Goal: Task Accomplishment & Management: Complete application form

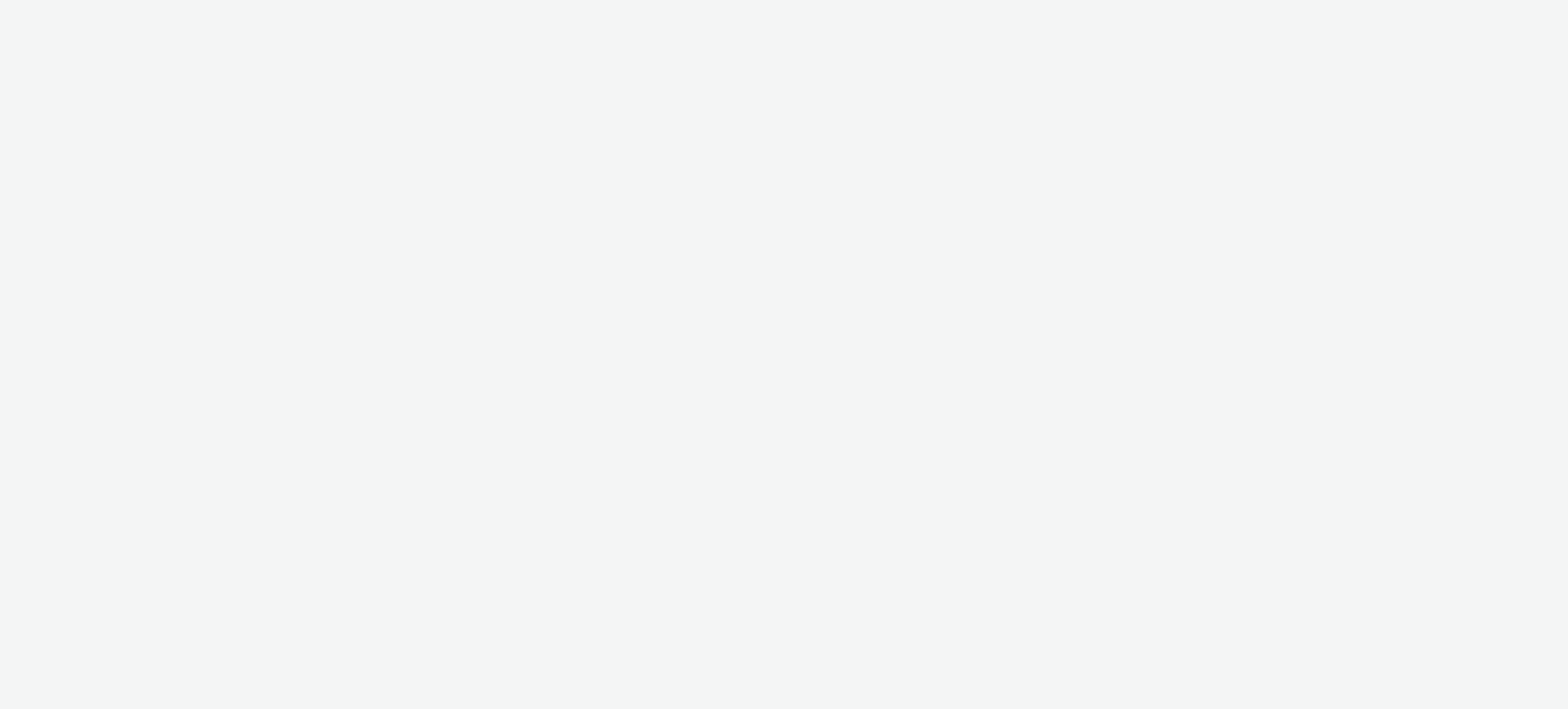
select select "ac009755-aa48-4799-8050-7a339a378eb8"
select select "79162ed7-0017-4339-93b0-3399b708648f"
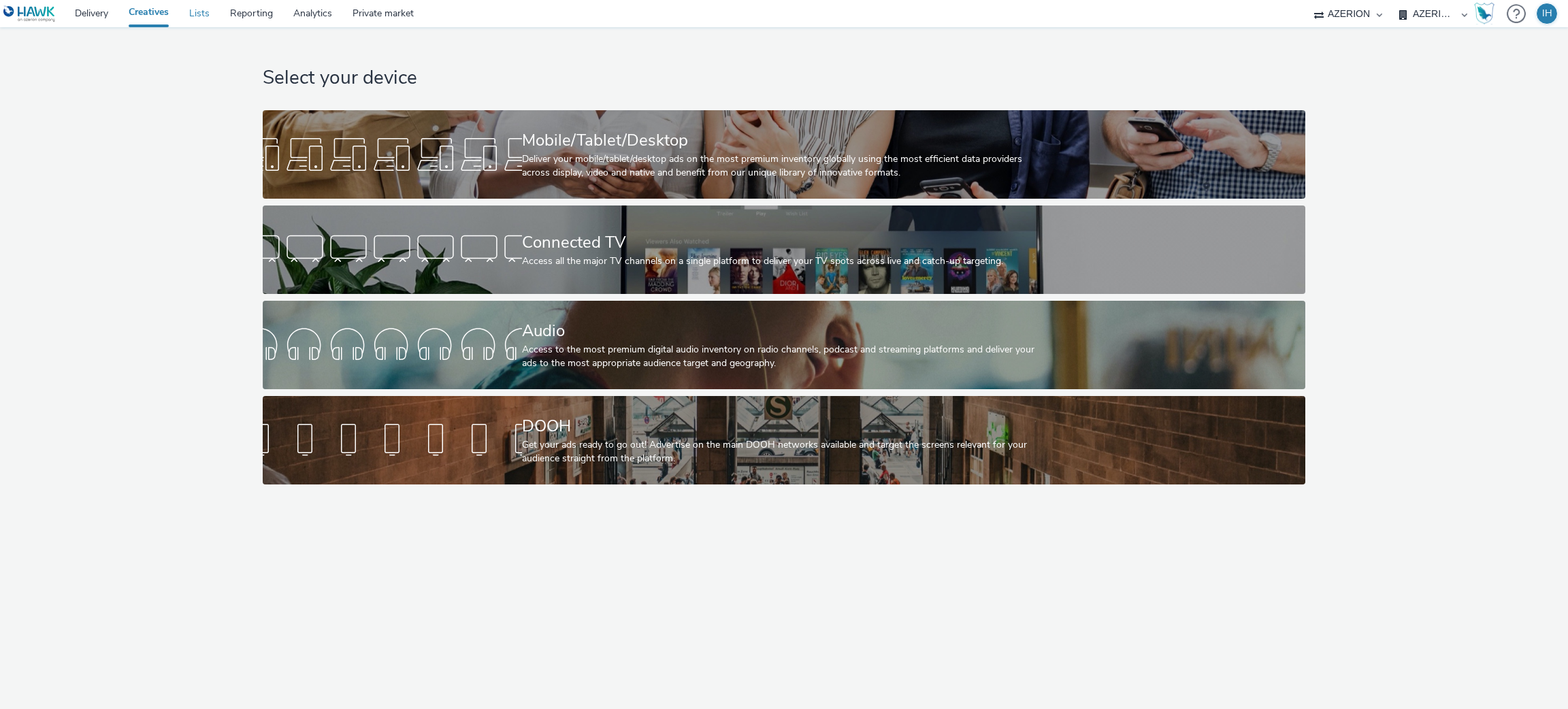
click at [206, 14] on link "Lists" at bounding box center [200, 13] width 41 height 28
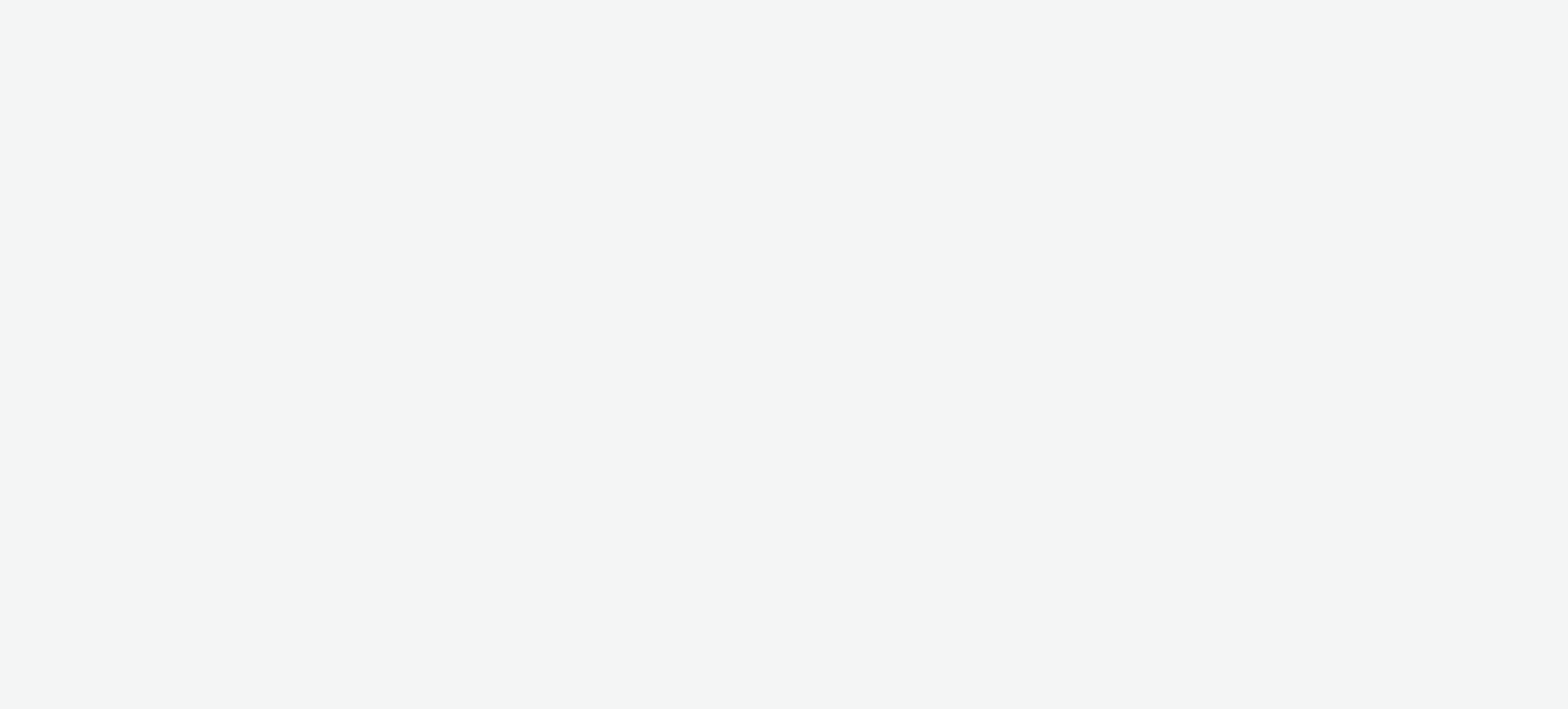
select select "ac009755-aa48-4799-8050-7a339a378eb8"
select select "79162ed7-0017-4339-93b0-3399b708648f"
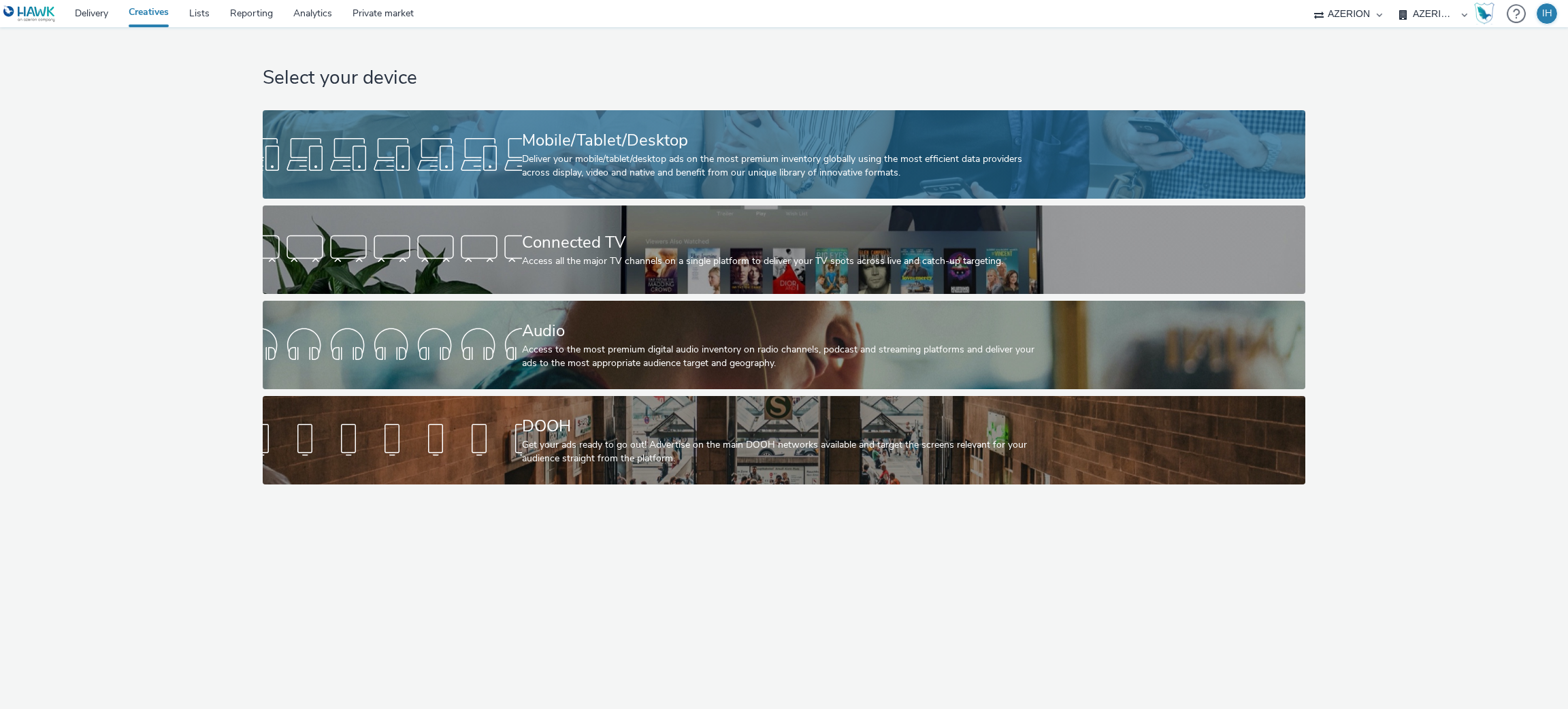
click at [997, 122] on div "Mobile/Tablet/Desktop Deliver your mobile/tablet/desktop ads on the most premiu…" at bounding box center [781, 154] width 519 height 89
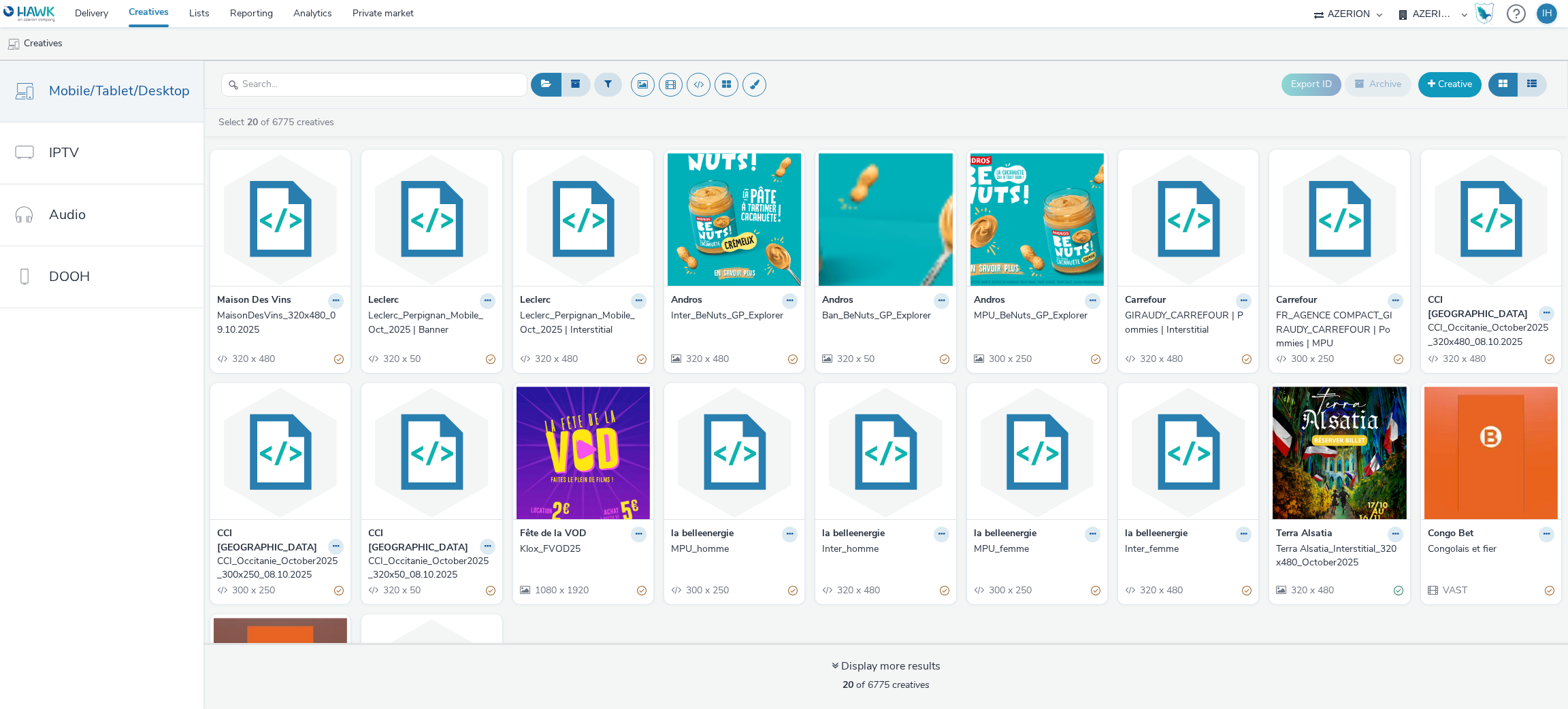
click at [1448, 75] on link "Creative" at bounding box center [1450, 84] width 63 height 25
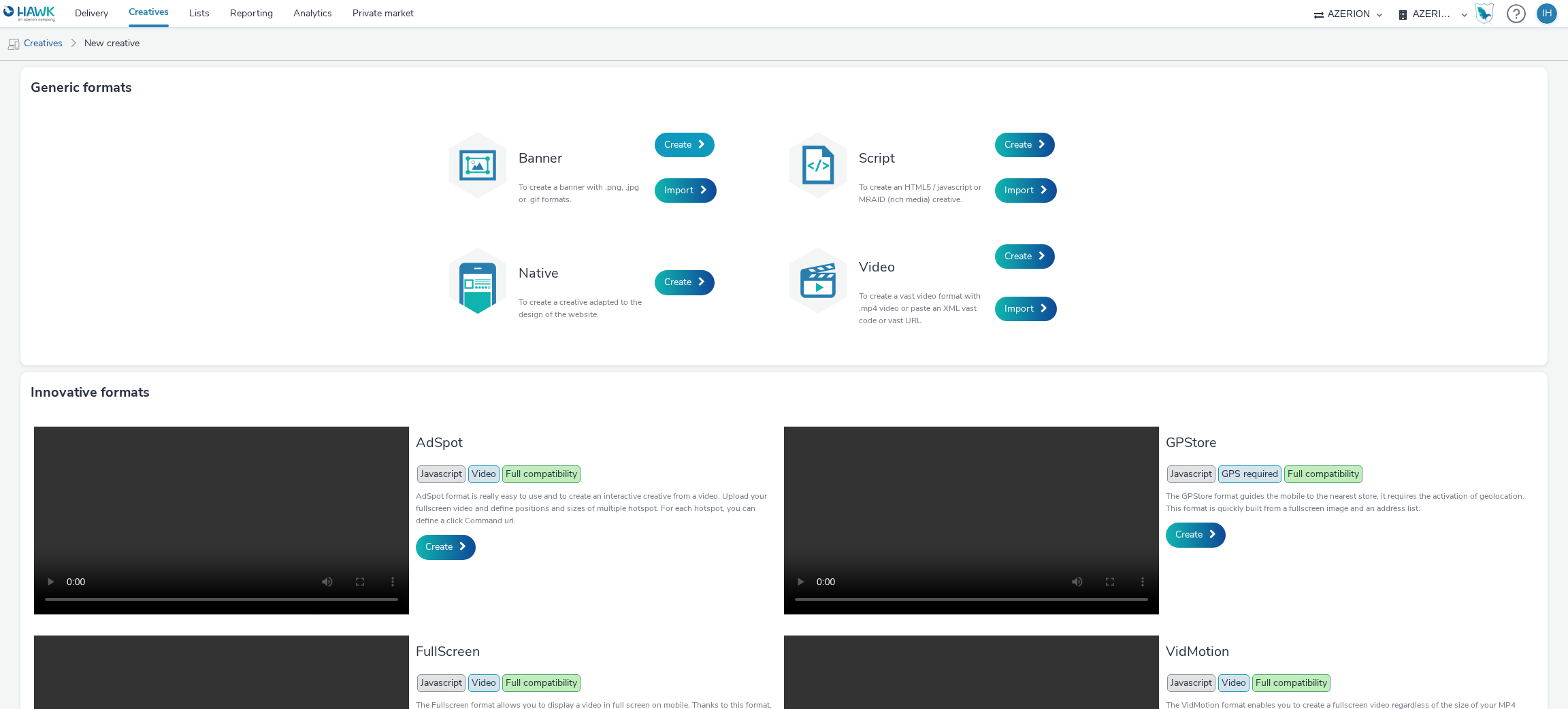
click at [673, 145] on span "Create" at bounding box center [677, 145] width 28 height 13
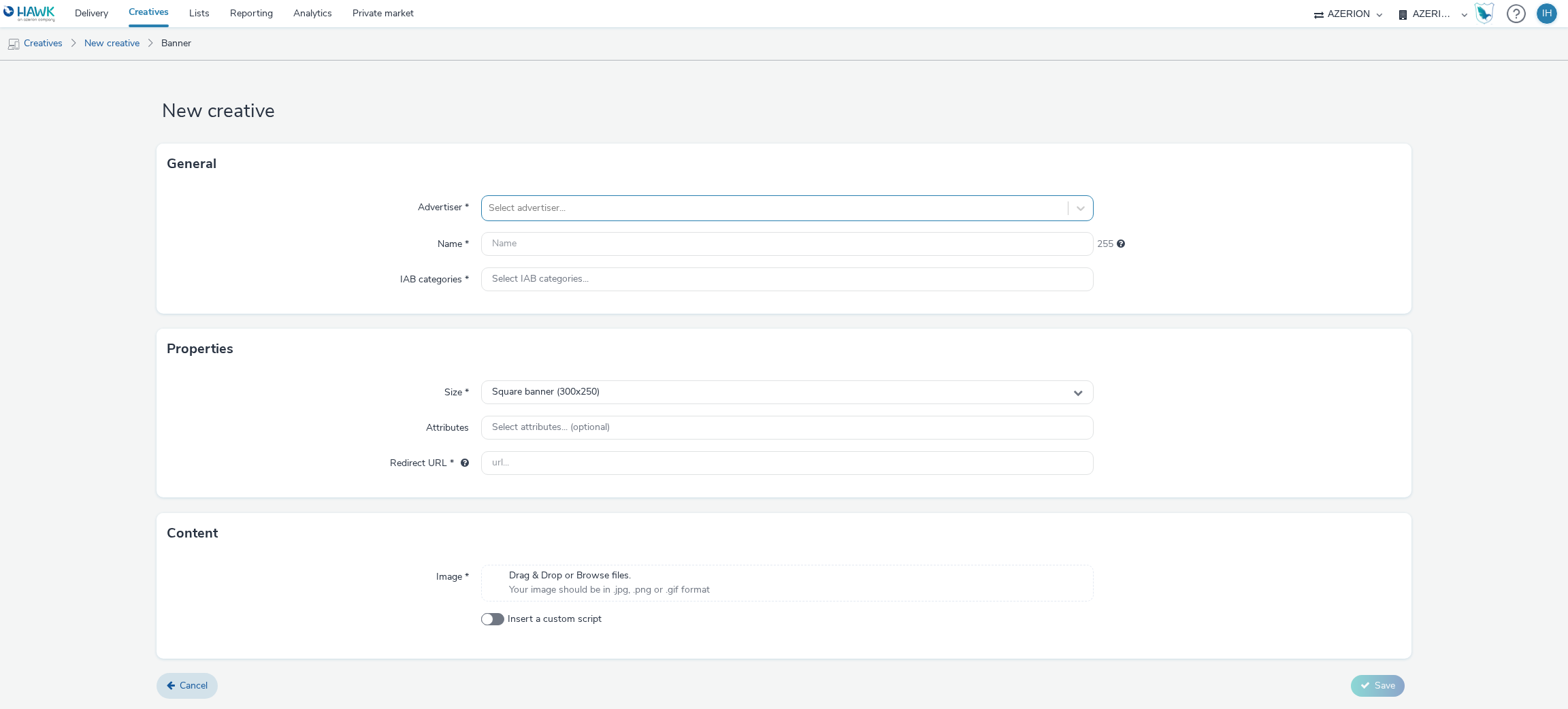
click at [675, 217] on div "Select advertiser..." at bounding box center [775, 208] width 587 height 22
type input "soli"
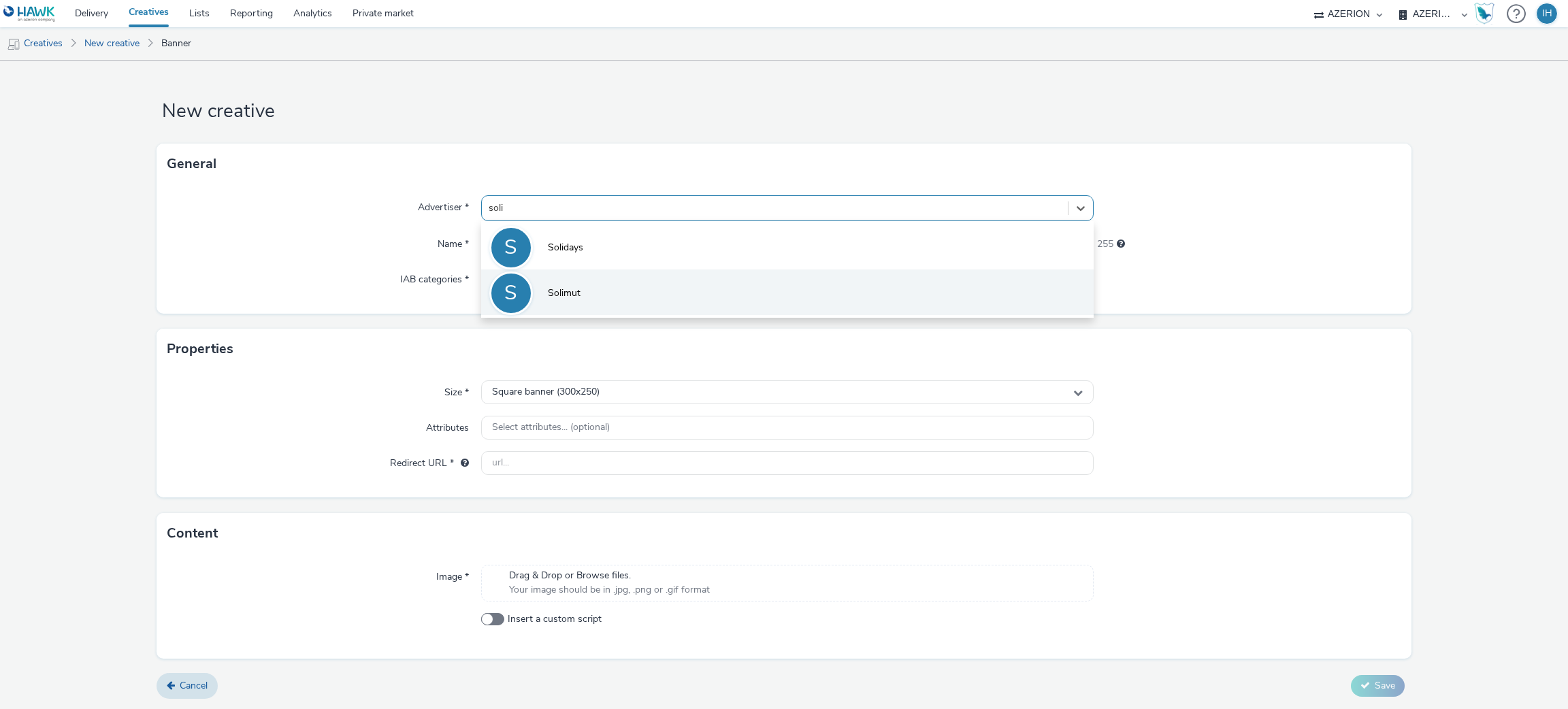
click at [579, 300] on span "Solimut" at bounding box center [564, 293] width 33 height 13
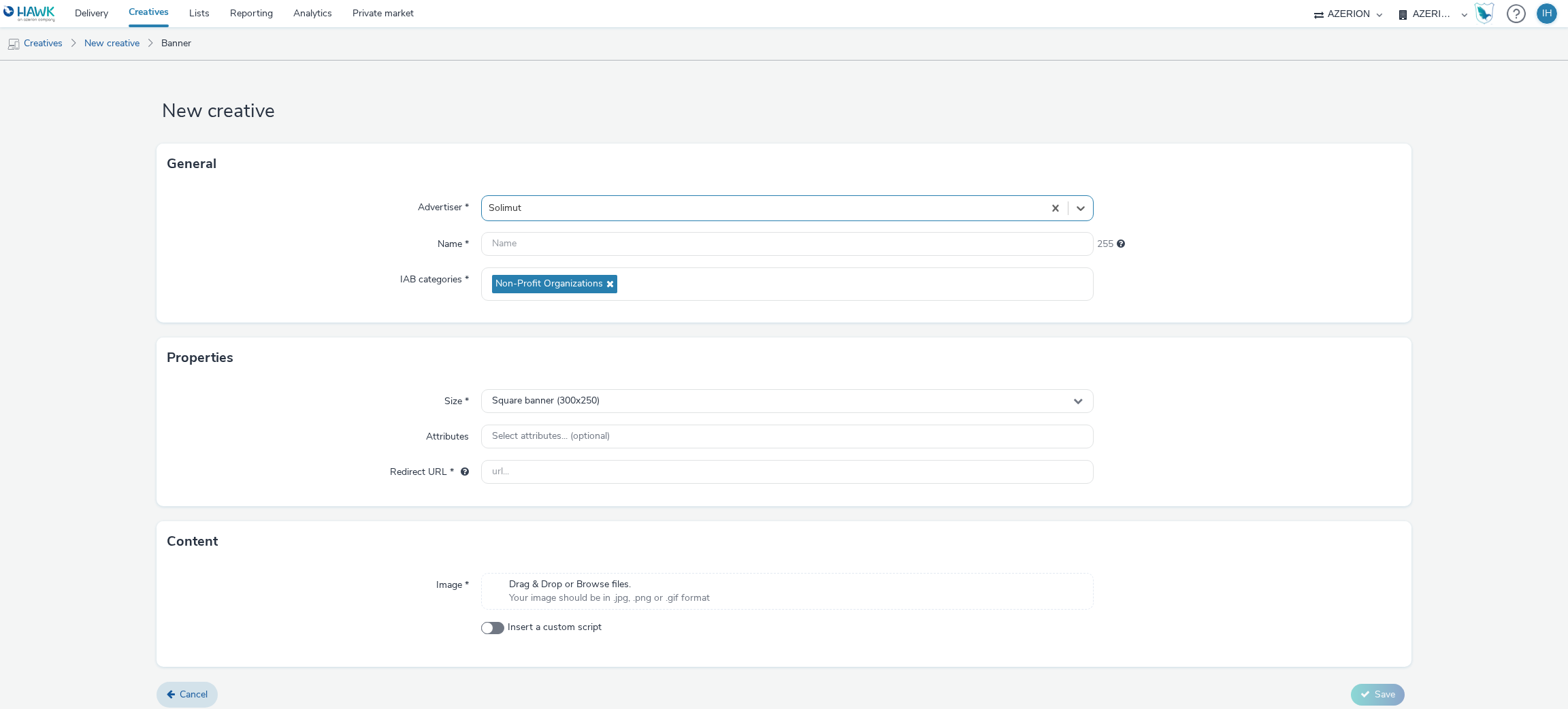
click at [1357, 16] on select "ALPHAKONNECT AZERION Hawk Hawk (Tests 2021)" at bounding box center [1349, 13] width 82 height 28
click at [1436, 12] on select "AZERION AZERION APAC AZERION AUSTRIA AZERION BEL - ADEXPERTS AZERION BRAZIL AZE…" at bounding box center [1433, 13] width 82 height 28
click at [1108, 112] on h1 "New creative" at bounding box center [783, 111] width 1255 height 26
click at [541, 247] on input "text" at bounding box center [788, 243] width 614 height 24
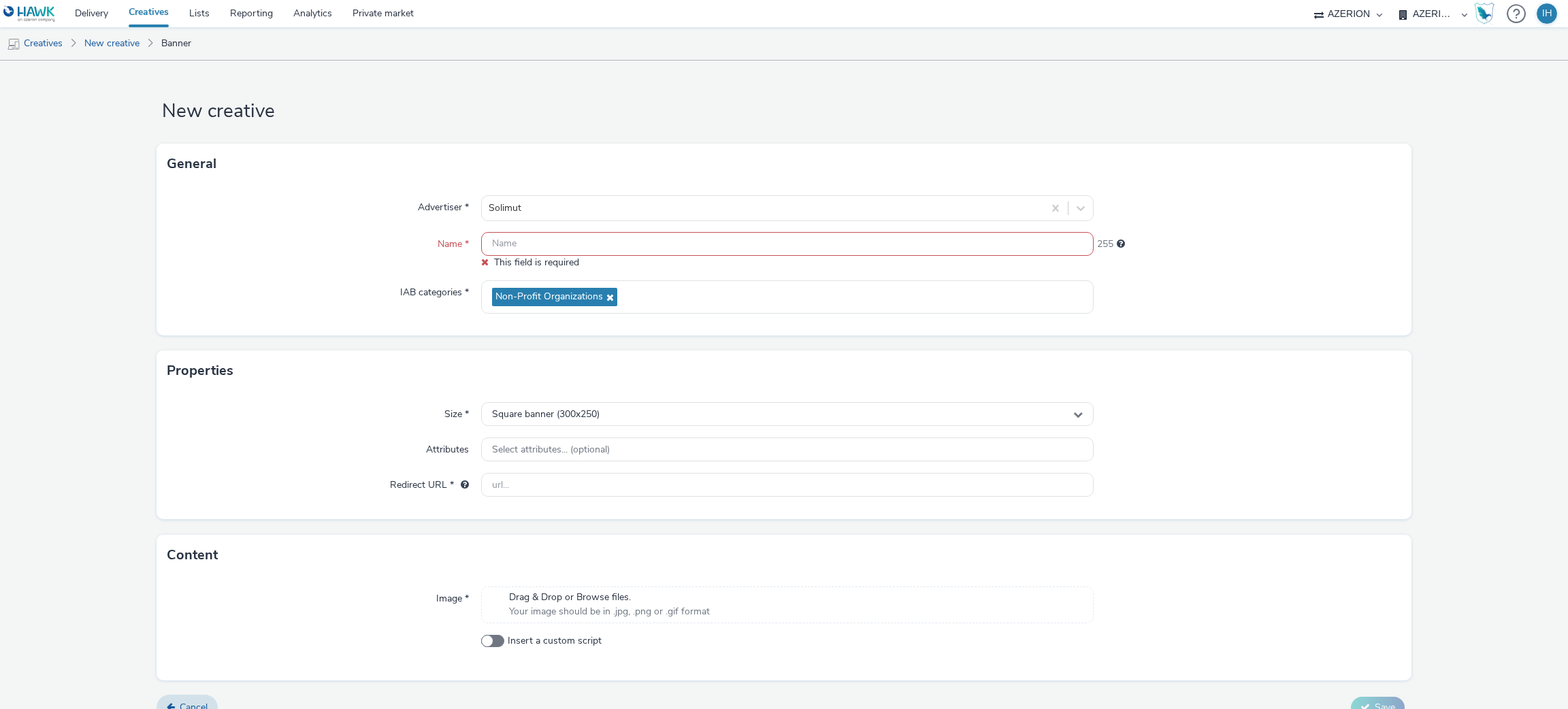
click at [553, 245] on input "text" at bounding box center [788, 243] width 614 height 24
paste input "FR_CMIMedia_ConcertSolidaireSOLIMUT"
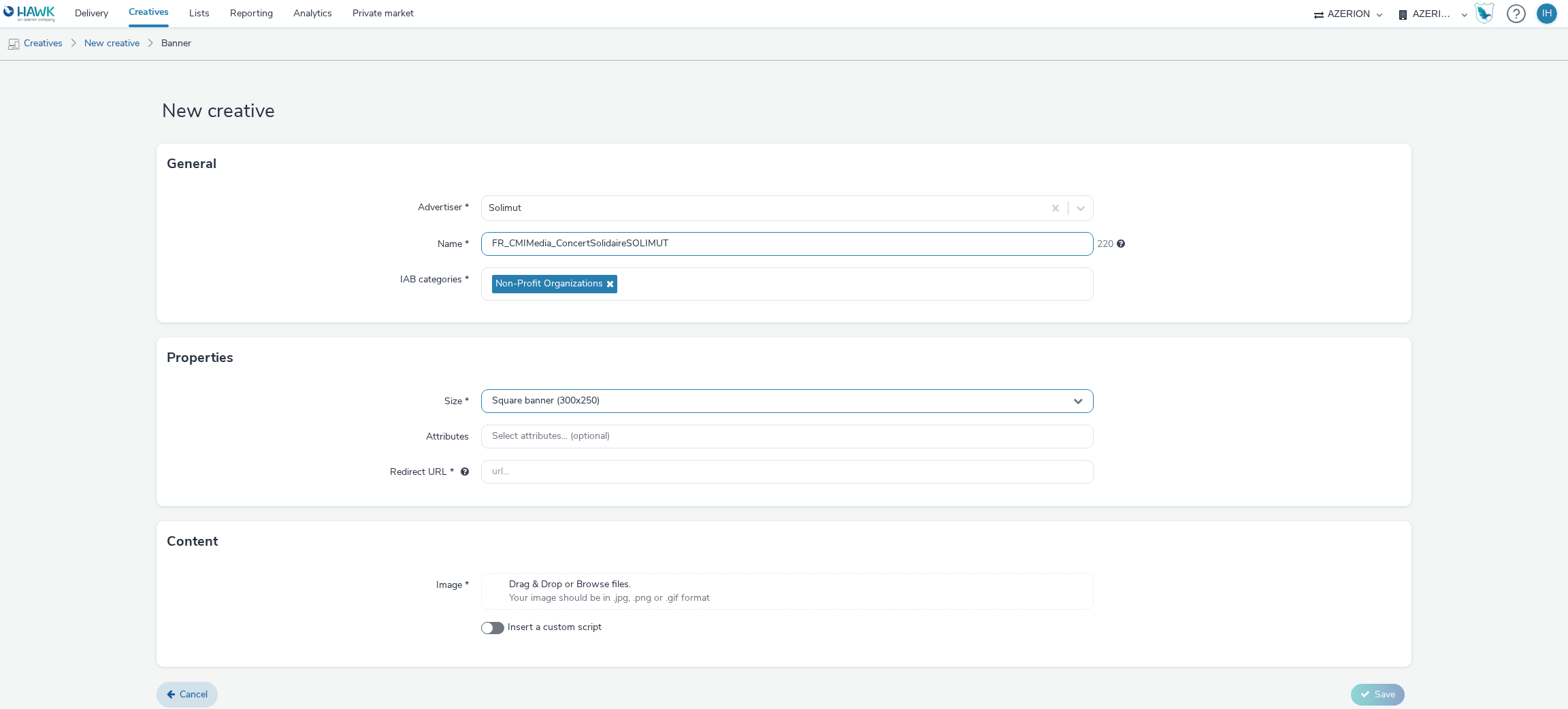
type input "FR_CMIMedia_ConcertSolidaireSOLIMUT"
click at [737, 409] on div "Square banner (300x250)" at bounding box center [788, 400] width 614 height 24
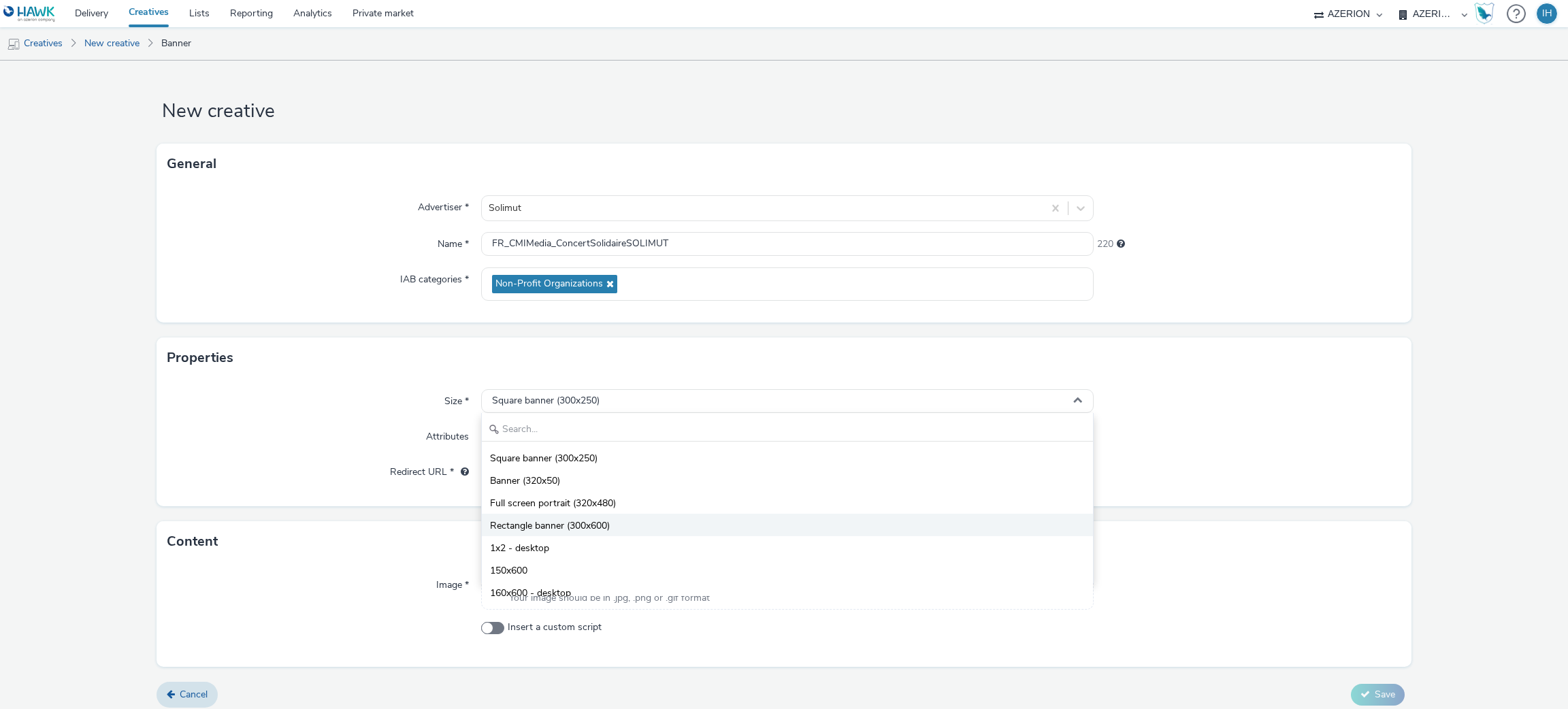
click at [630, 514] on li "Rectangle banner (300x600)" at bounding box center [788, 524] width 612 height 22
click at [630, 514] on form "New creative General Advertiser * Solimut Name * FR_CMIMedia_ConcertSolidaireSO…" at bounding box center [784, 389] width 1568 height 657
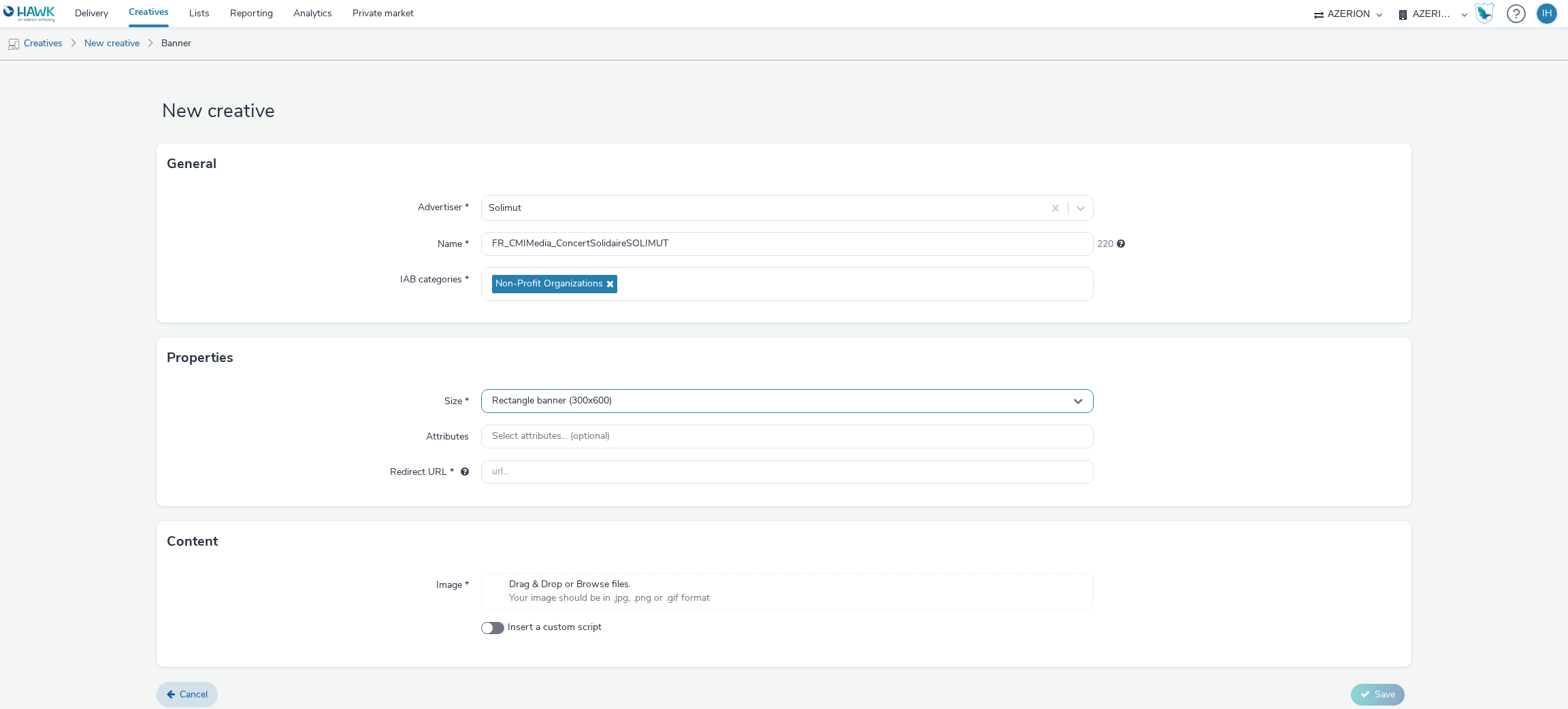
click at [665, 406] on div "Rectangle banner (300x600)" at bounding box center [788, 400] width 614 height 24
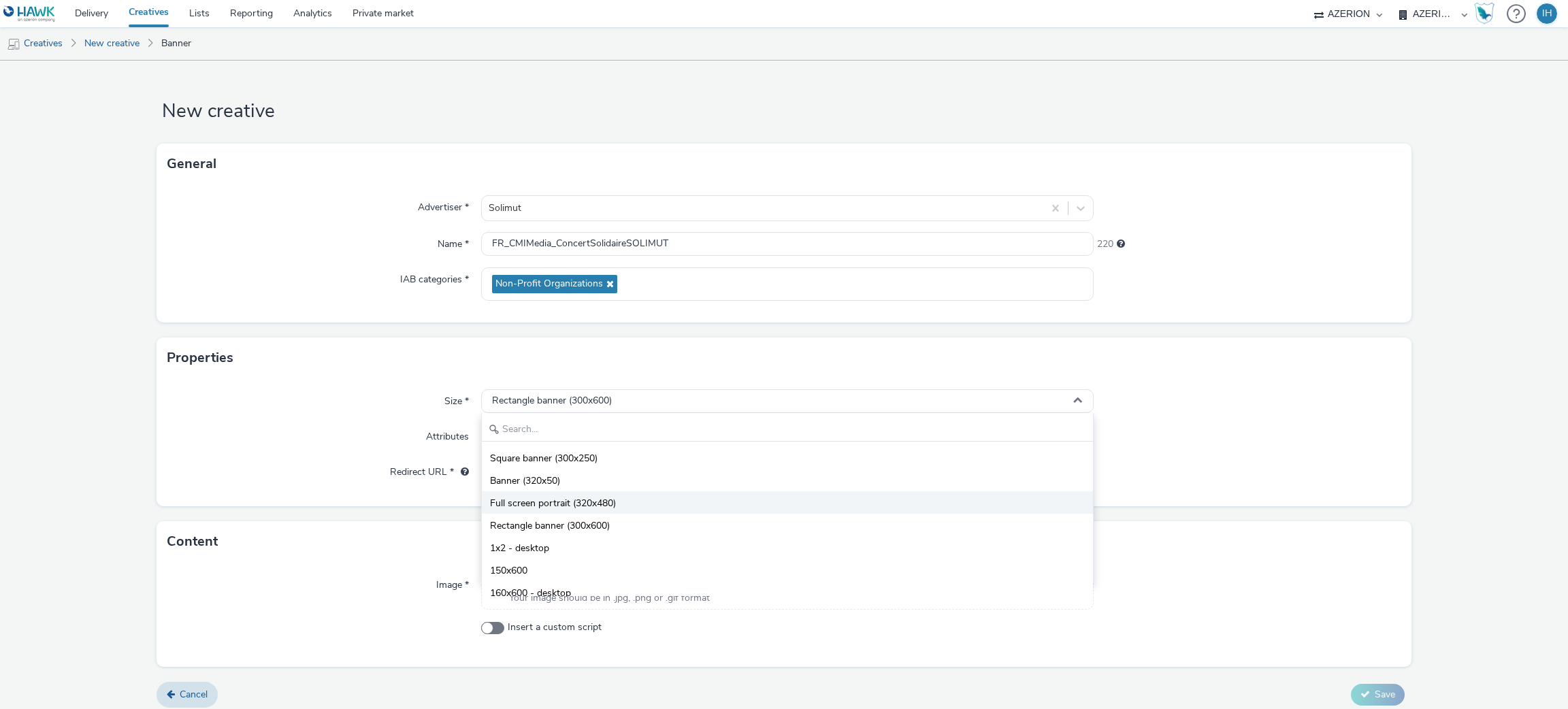
click at [639, 501] on li "Full screen portrait (320x480)" at bounding box center [788, 501] width 612 height 22
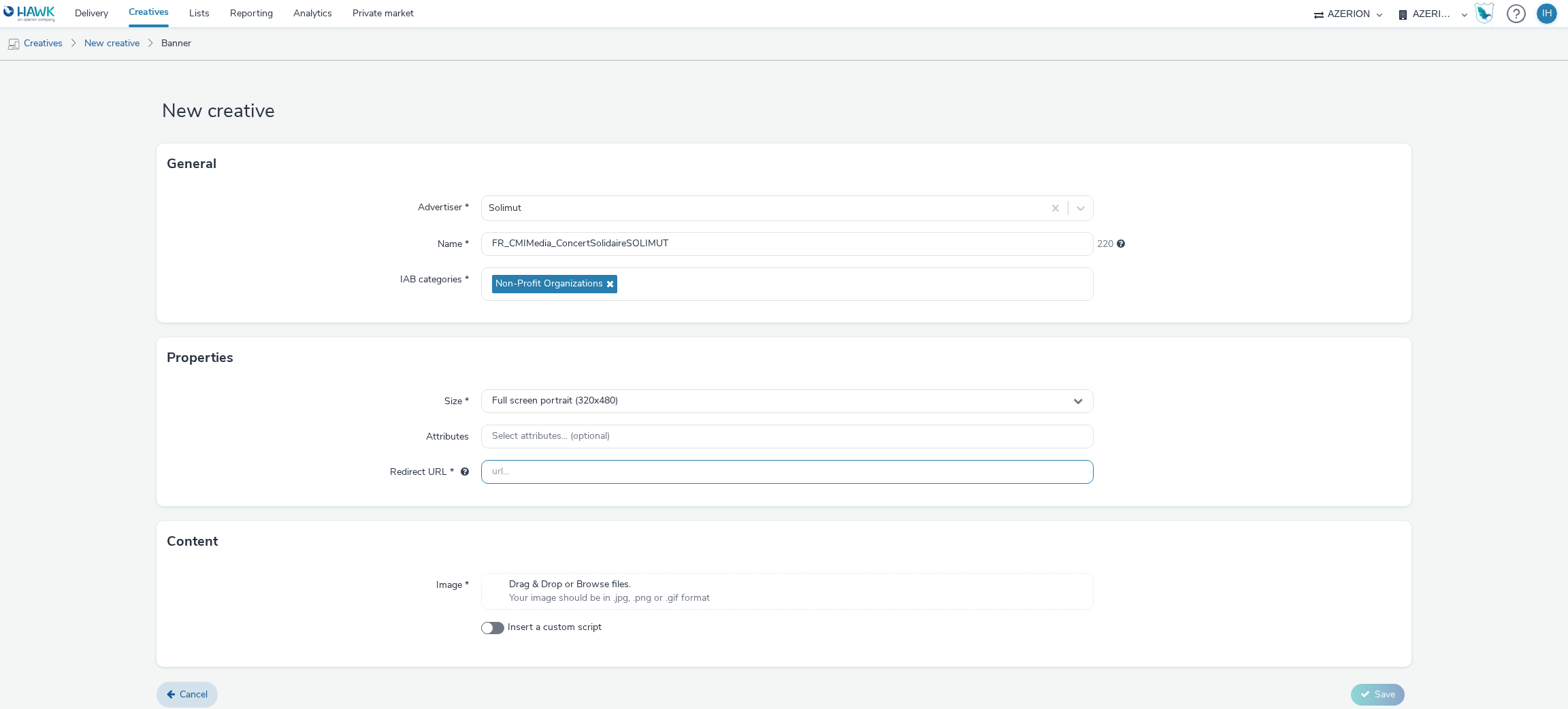
click at [558, 477] on input "text" at bounding box center [788, 471] width 614 height 24
paste input "https://shotgun.live/fr/events/concert-solidaire-pour-sauver-des-vies-en-mer-20…"
type input "https://shotgun.live/fr/events/concert-solidaire-pour-sauver-des-vies-en-mer-20…"
click at [1305, 422] on div "Size * Full screen portrait (320x480) Attributes Select attributes... (optional…" at bounding box center [783, 442] width 1255 height 128
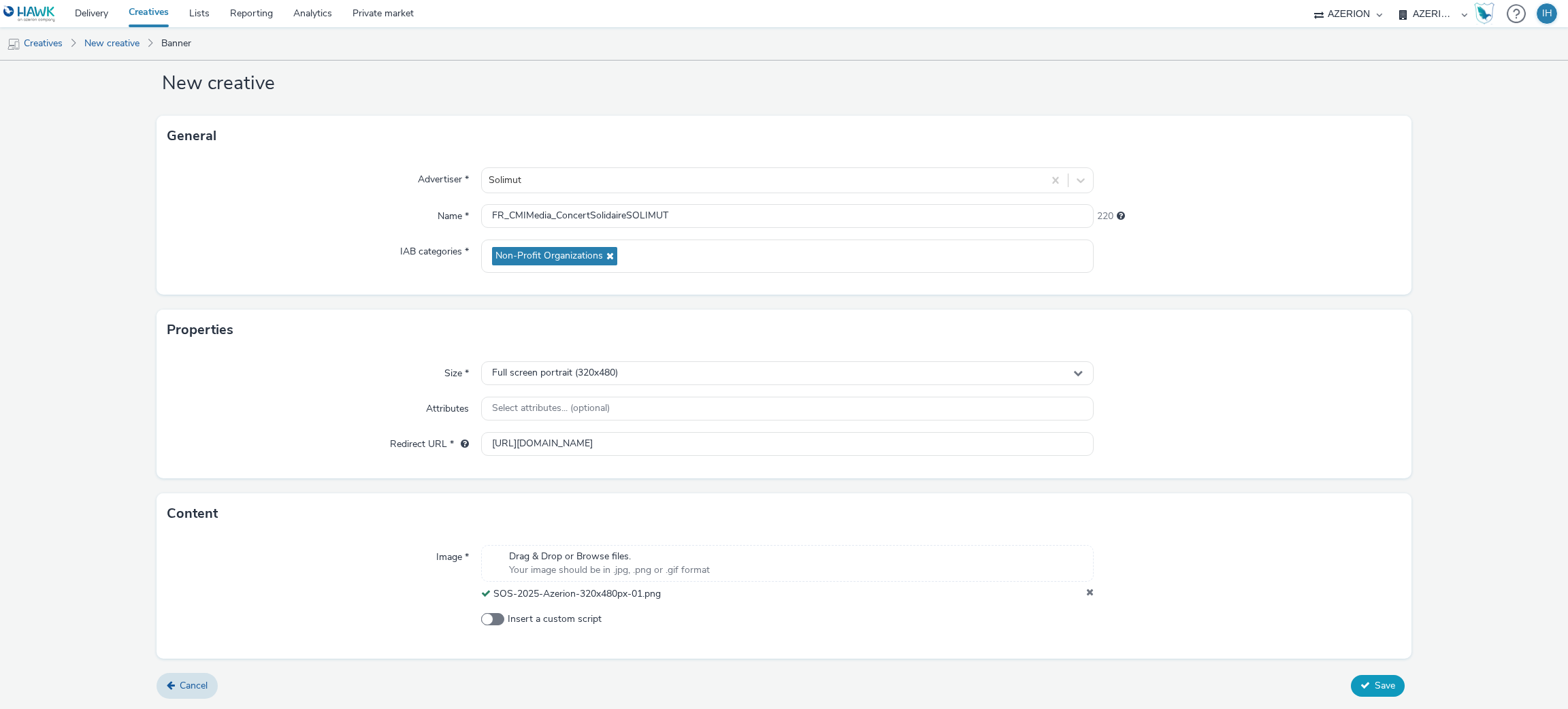
scroll to position [28, 0]
click at [1374, 685] on span "Save" at bounding box center [1384, 686] width 20 height 13
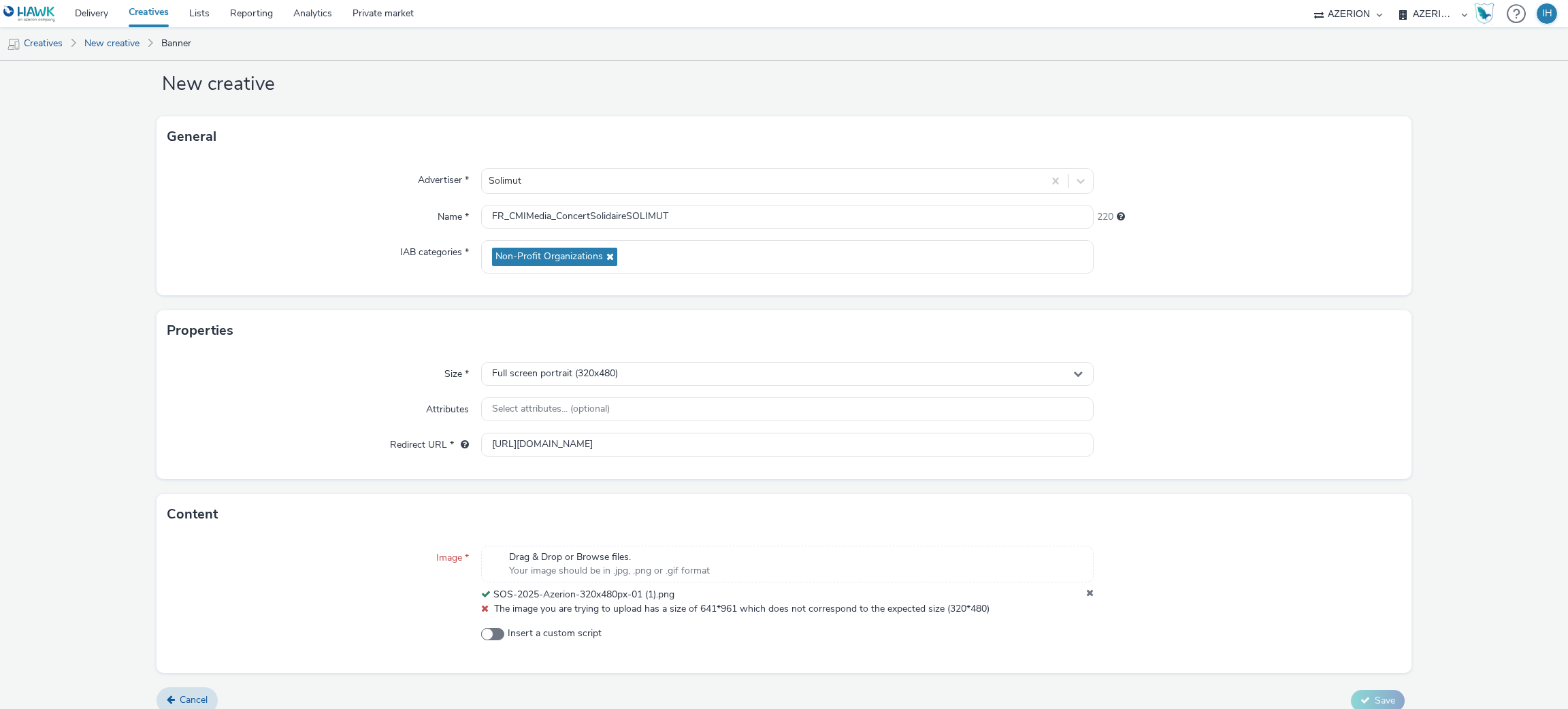
click at [1350, 669] on div "Image * Drag & Drop or Browse files. Your image should be in .jpg, .png or .gif…" at bounding box center [783, 604] width 1255 height 138
click at [1094, 597] on div at bounding box center [1247, 580] width 306 height 70
click at [1086, 600] on icon at bounding box center [1089, 594] width 7 height 13
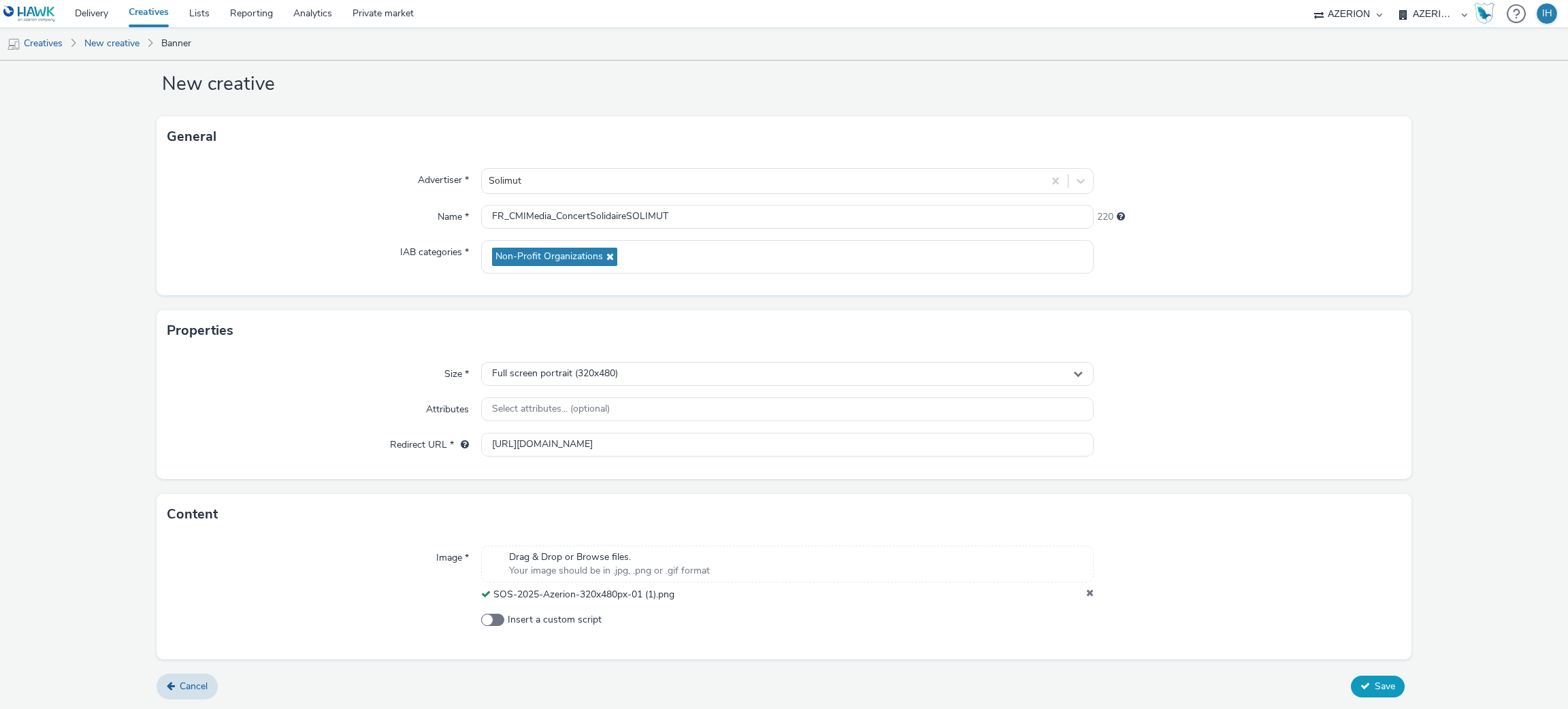
click at [1374, 683] on span "Save" at bounding box center [1384, 686] width 20 height 13
